Goal: Navigation & Orientation: Find specific page/section

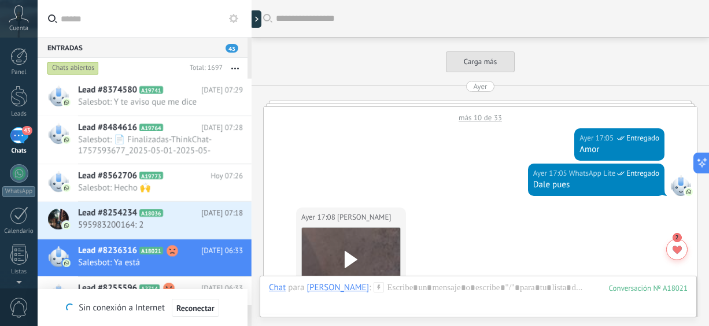
scroll to position [919, 0]
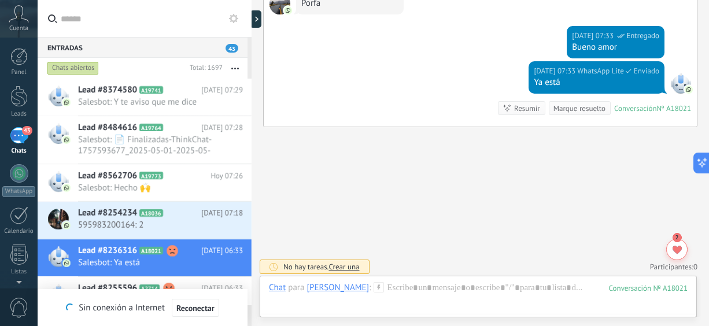
click at [232, 65] on button "button" at bounding box center [235, 68] width 25 height 21
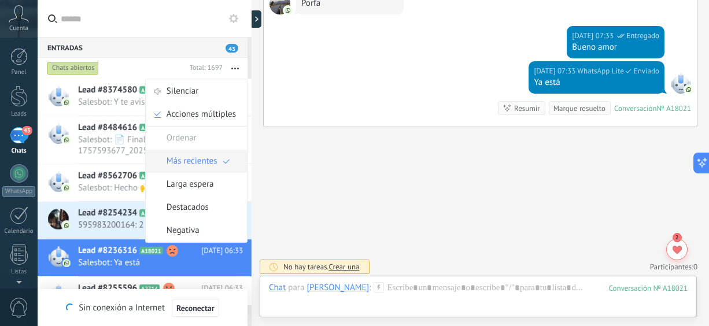
click at [194, 156] on span "Más recientes" at bounding box center [191, 161] width 51 height 23
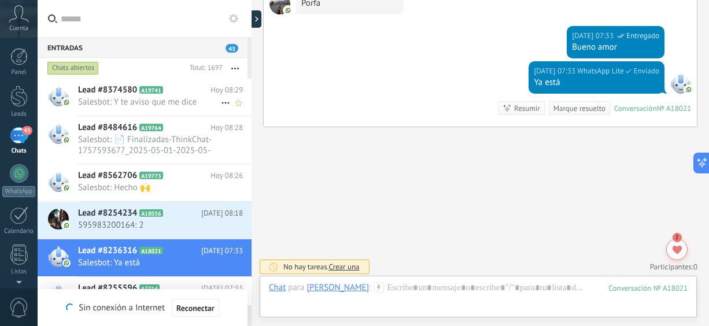
click at [184, 95] on h2 "Lead #8374580 A19741" at bounding box center [144, 90] width 132 height 12
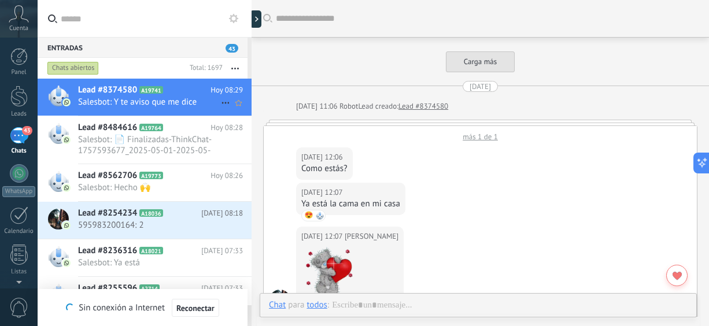
scroll to position [1056, 0]
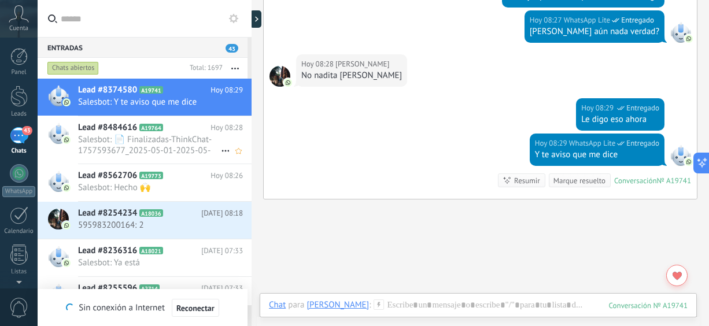
click at [165, 136] on span "Salesbot: 📄 Finalizadas-ThinkChat-1757593677_2025-05-01-2025-05-31.xlsx" at bounding box center [149, 145] width 143 height 22
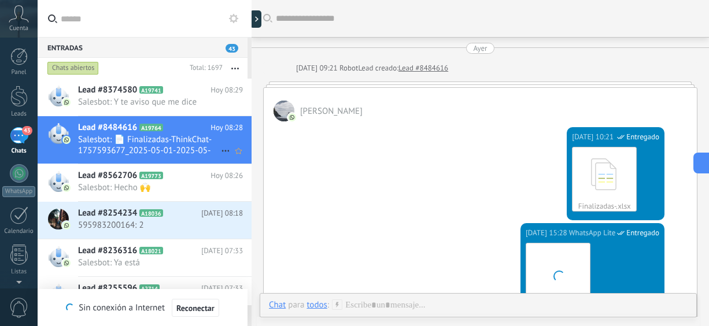
scroll to position [355, 0]
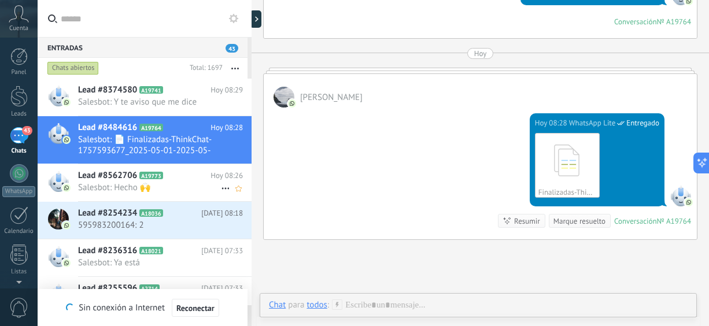
click at [159, 179] on span "A19773" at bounding box center [150, 176] width 23 height 8
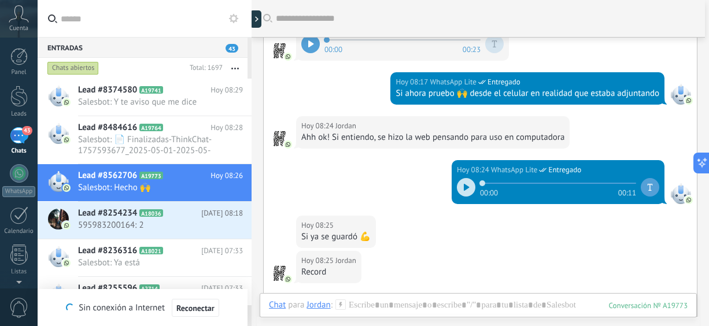
scroll to position [54, 0]
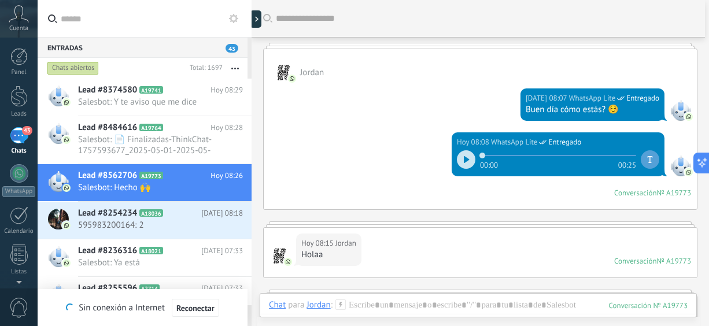
click at [463, 165] on div at bounding box center [466, 159] width 18 height 18
drag, startPoint x: 708, startPoint y: 112, endPoint x: 709, endPoint y: 132, distance: 20.2
click at [708, 132] on html ".abccls-1,.abccls-2{fill-rule:evenodd}.abccls-2{fill:#fff} .abfcls-1{fill:none}…" at bounding box center [354, 163] width 709 height 326
drag, startPoint x: 708, startPoint y: 109, endPoint x: 709, endPoint y: 143, distance: 33.5
click at [708, 143] on html ".abccls-1,.abccls-2{fill-rule:evenodd}.abccls-2{fill:#fff} .abfcls-1{fill:none}…" at bounding box center [354, 163] width 709 height 326
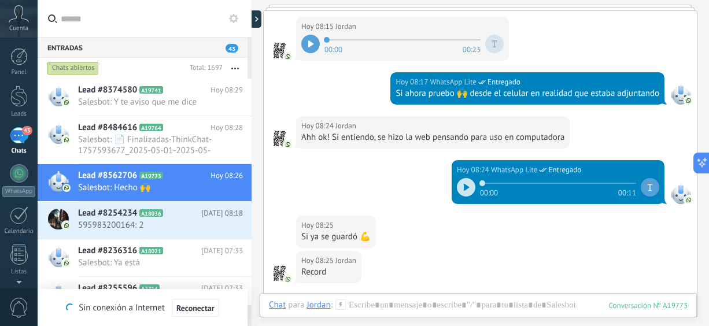
scroll to position [624, 0]
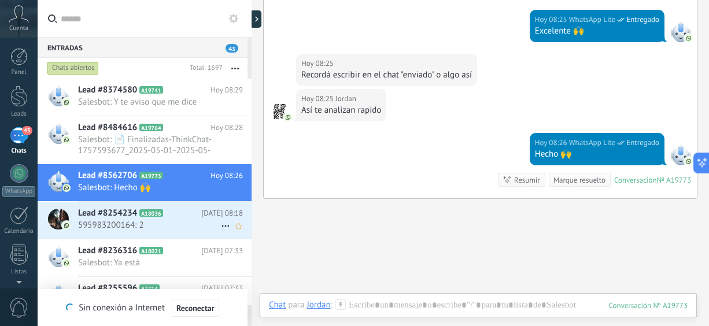
click at [94, 235] on div "Lead #8254234 A18036 [DATE] 08:18 595983200164: 2" at bounding box center [164, 220] width 173 height 36
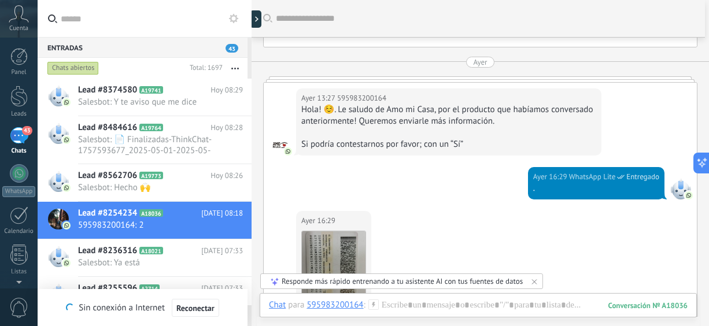
scroll to position [1285, 0]
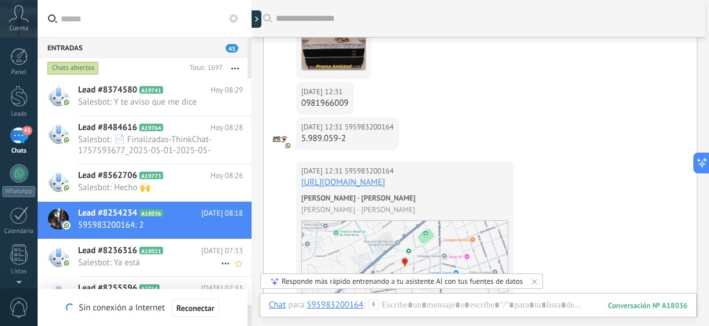
click at [97, 264] on span "Salesbot: Ya está" at bounding box center [149, 262] width 143 height 11
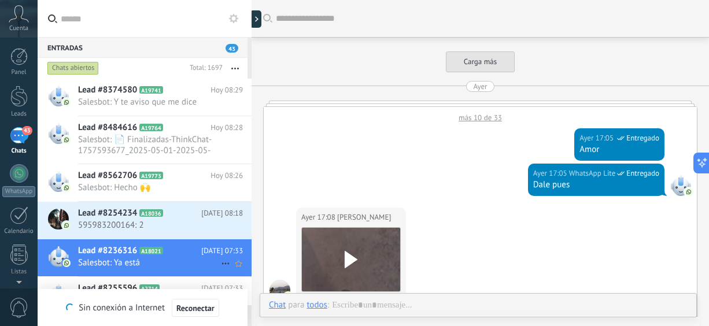
scroll to position [848, 0]
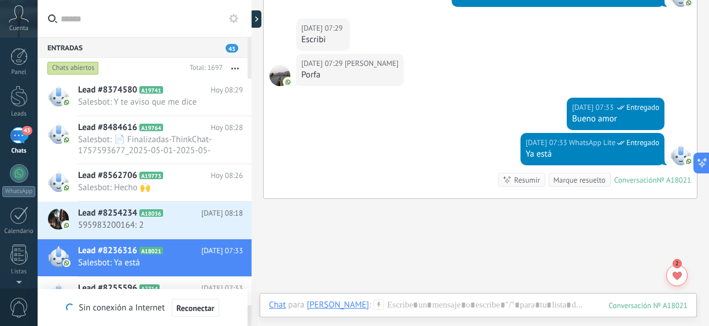
click at [98, 280] on div "Lead #8255596 A2714 [DATE] 07:33 Salesbot: Todos los días estan con entrega de …" at bounding box center [164, 300] width 173 height 47
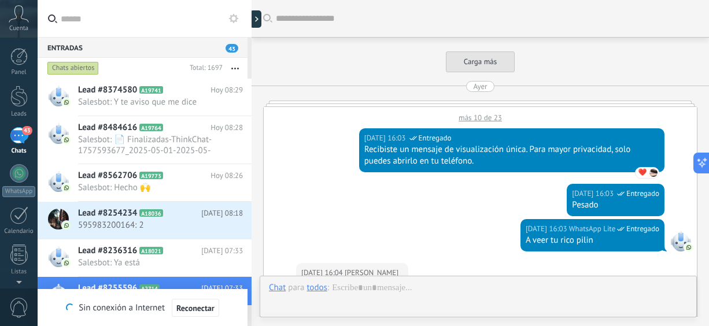
scroll to position [1005, 0]
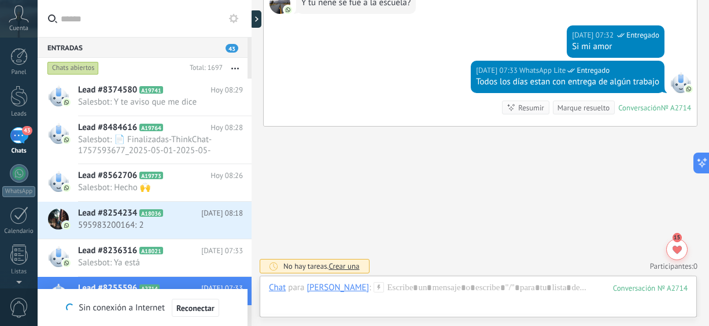
click at [233, 68] on icon "button" at bounding box center [235, 69] width 8 height 2
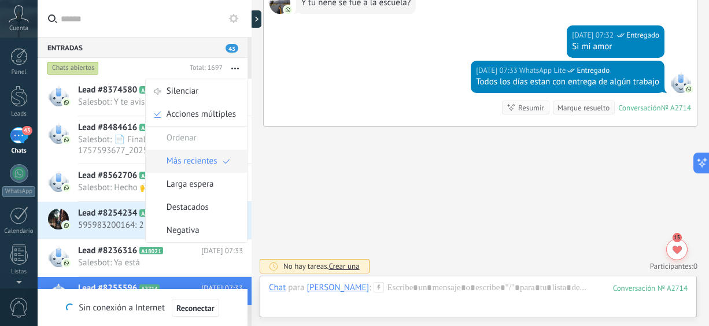
click at [198, 161] on span "Más recientes" at bounding box center [191, 161] width 51 height 23
